Goal: Navigation & Orientation: Find specific page/section

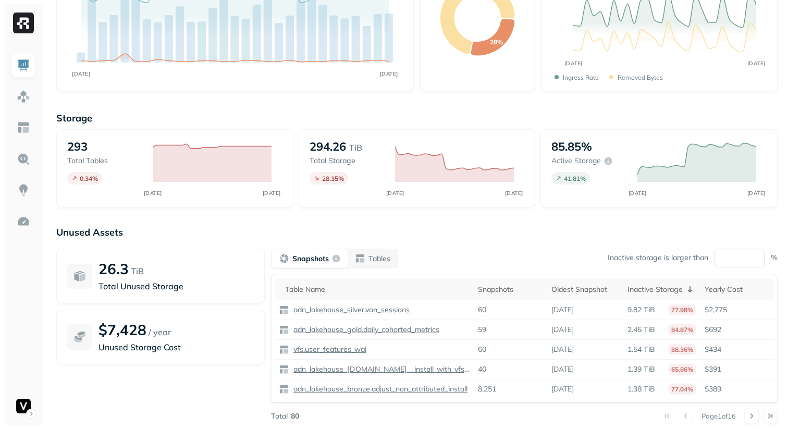
scroll to position [151, 0]
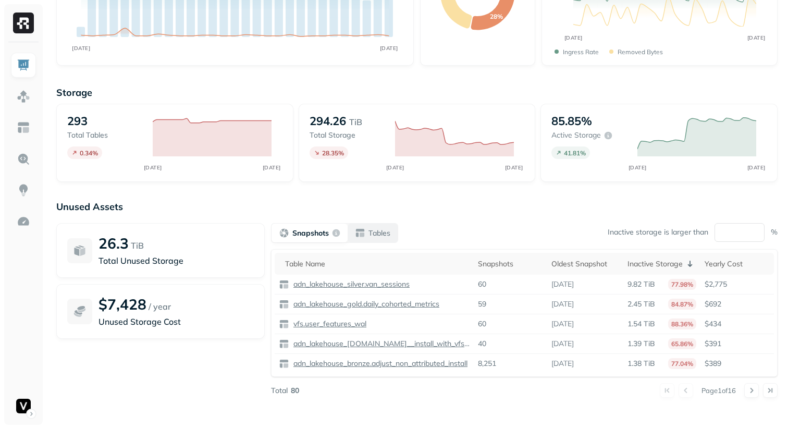
click at [385, 232] on p "Tables" at bounding box center [380, 233] width 22 height 10
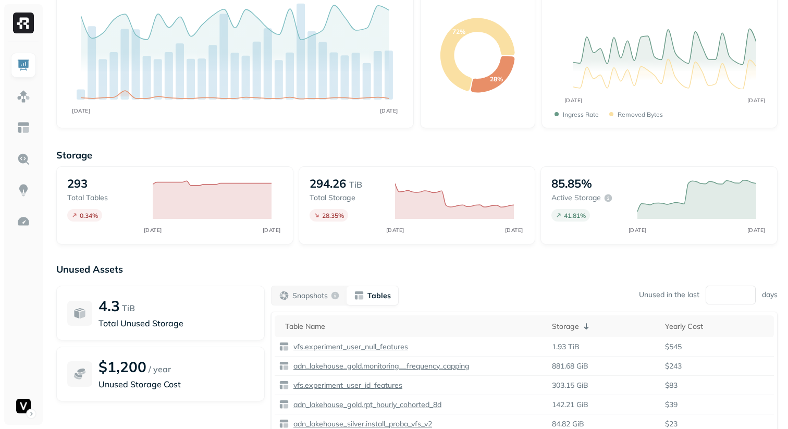
scroll to position [0, 0]
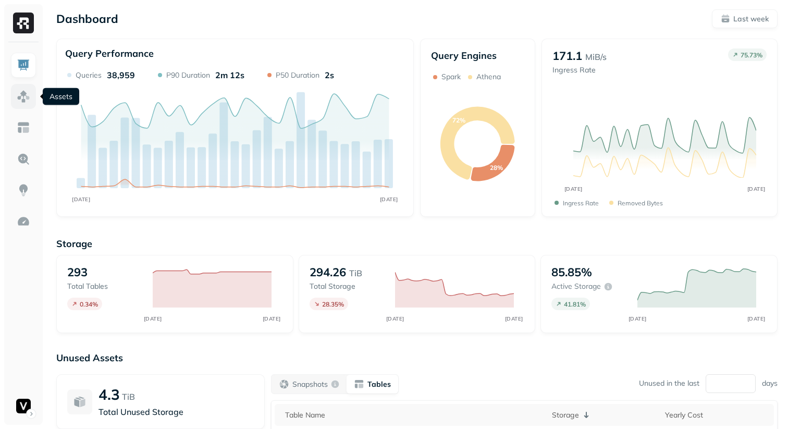
click at [21, 99] on img at bounding box center [24, 97] width 14 height 14
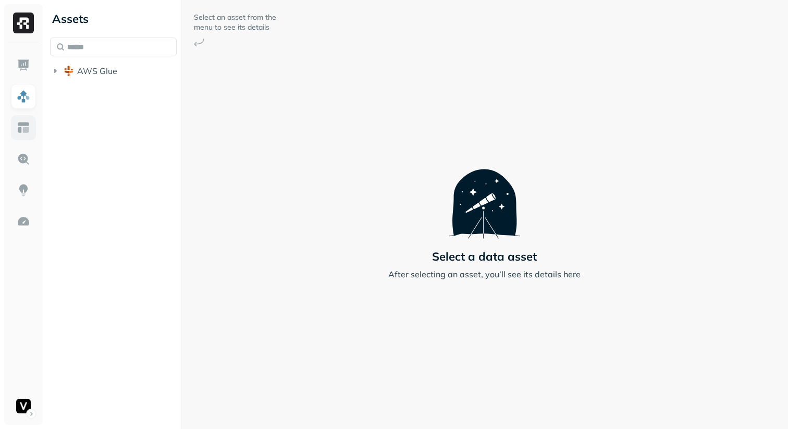
click at [21, 121] on img at bounding box center [24, 128] width 14 height 14
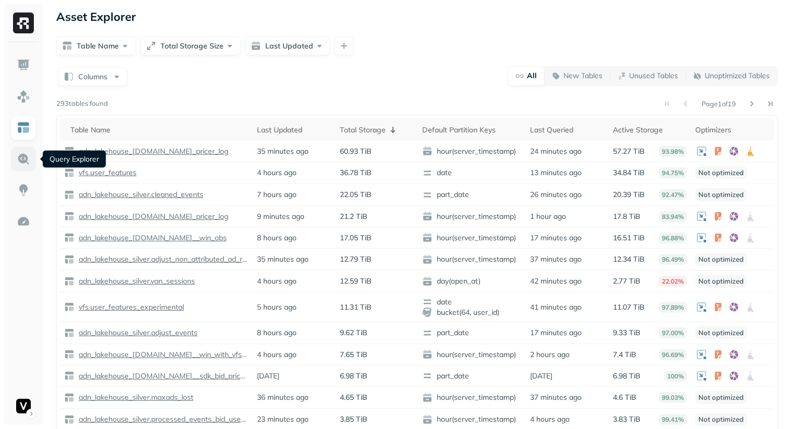
click at [23, 164] on img at bounding box center [24, 159] width 14 height 14
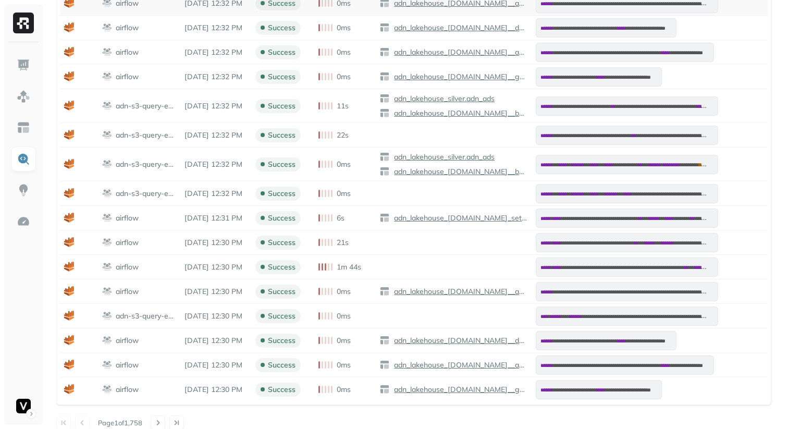
scroll to position [274, 0]
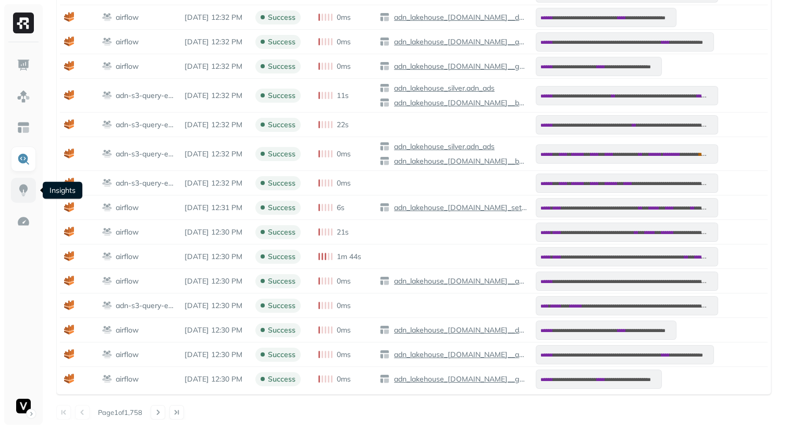
click at [22, 182] on link at bounding box center [23, 190] width 25 height 25
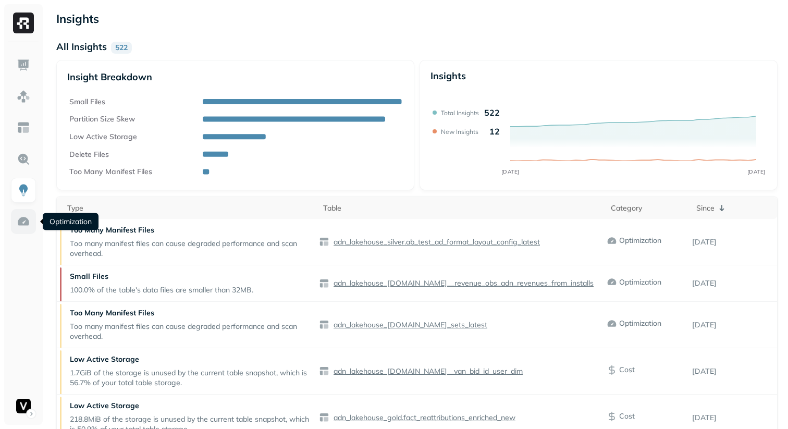
click at [20, 215] on img at bounding box center [24, 222] width 14 height 14
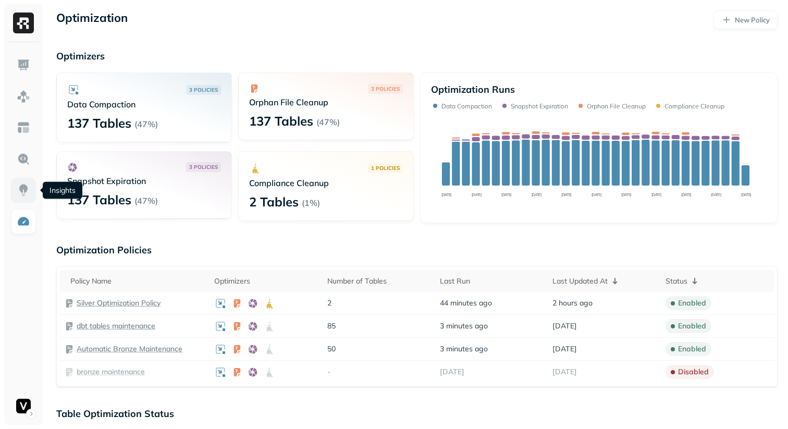
click at [18, 192] on img at bounding box center [24, 191] width 14 height 14
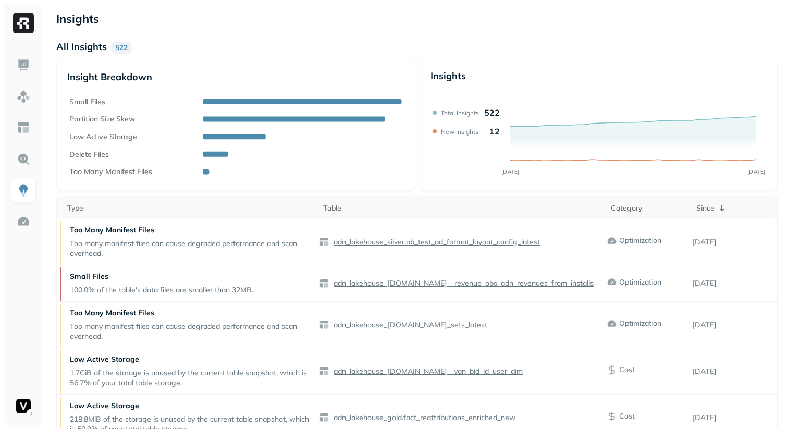
click at [18, 34] on div at bounding box center [23, 23] width 39 height 38
click at [23, 27] on img at bounding box center [23, 23] width 21 height 21
click at [25, 21] on img at bounding box center [23, 23] width 21 height 21
click at [24, 61] on img at bounding box center [24, 65] width 14 height 14
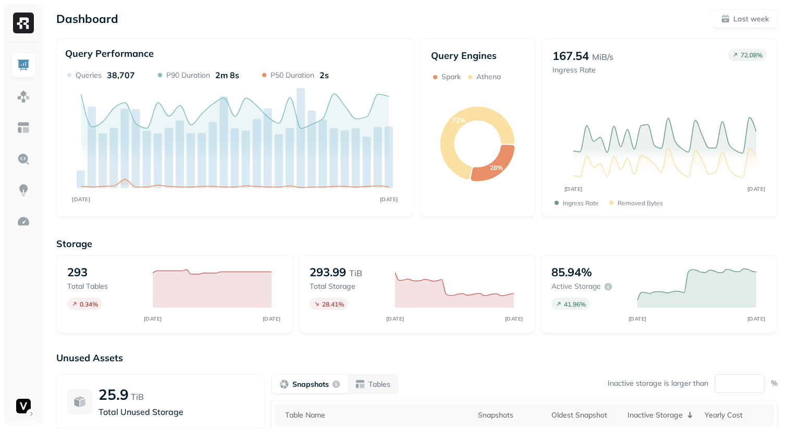
click at [340, 16] on div "Dashboard Last week" at bounding box center [417, 18] width 722 height 19
click at [339, 17] on div "Dashboard Last week" at bounding box center [417, 18] width 722 height 19
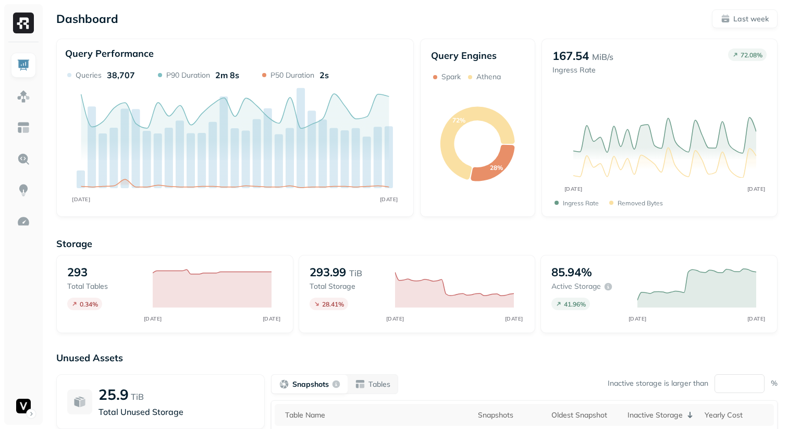
click at [339, 17] on div "Dashboard Last week" at bounding box center [417, 18] width 722 height 19
click at [480, 77] on p "Athena" at bounding box center [489, 77] width 25 height 10
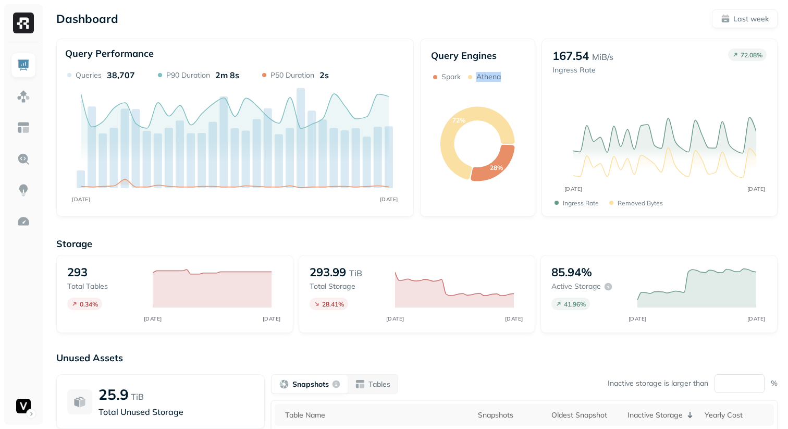
click at [480, 77] on p "Athena" at bounding box center [489, 77] width 25 height 10
click at [479, 94] on icon "72% 28%" at bounding box center [477, 144] width 93 height 124
click at [451, 76] on p "Spark" at bounding box center [451, 77] width 19 height 10
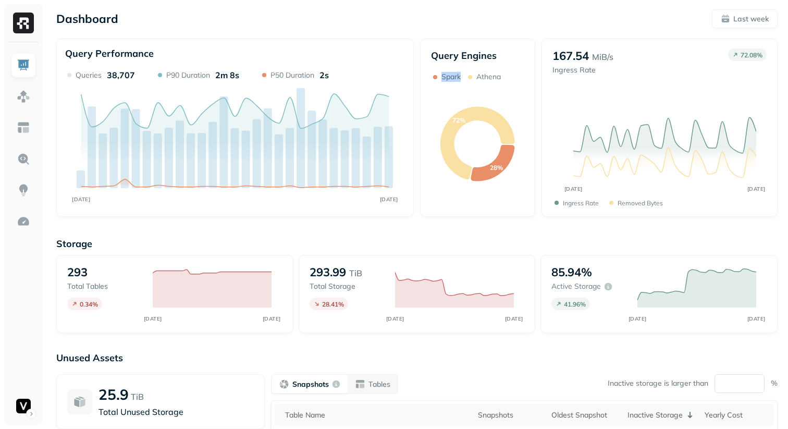
click at [451, 76] on p "Spark" at bounding box center [451, 77] width 19 height 10
